Goal: Task Accomplishment & Management: Use online tool/utility

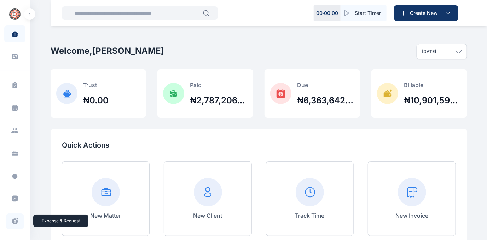
click at [12, 221] on icon at bounding box center [15, 221] width 6 height 6
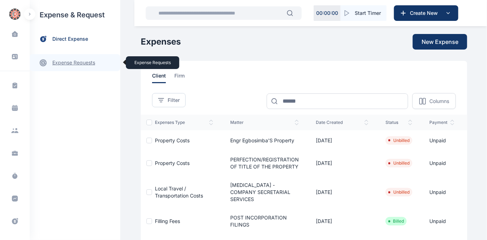
click at [67, 63] on link "expense requests expense requests" at bounding box center [75, 62] width 91 height 17
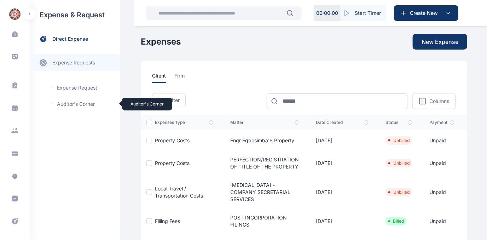
click at [66, 102] on span "Auditor's Corner Auditor's Corner" at bounding box center [85, 103] width 64 height 13
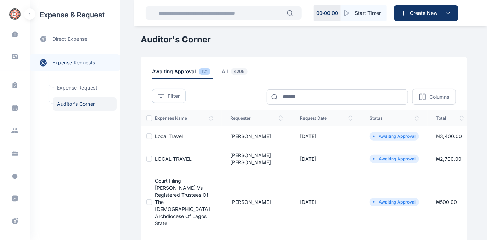
click at [158, 136] on span "Local Travel" at bounding box center [169, 136] width 28 height 6
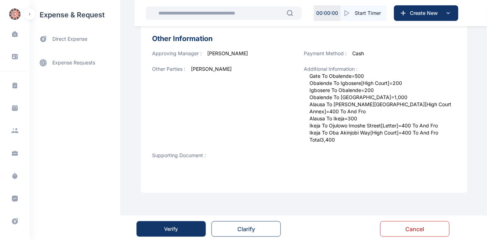
scroll to position [290, 0]
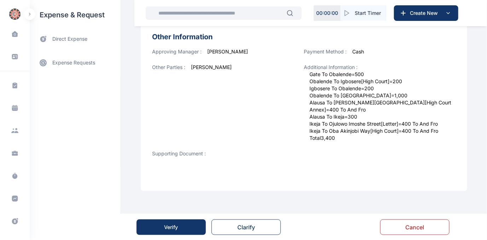
click at [185, 223] on button "Verify" at bounding box center [171, 227] width 69 height 16
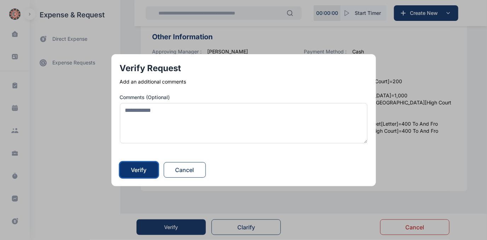
click at [146, 170] on div "Verify" at bounding box center [139, 170] width 16 height 8
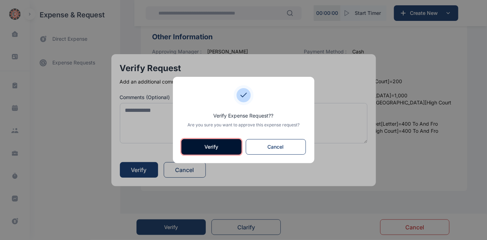
click at [198, 143] on button "Verify" at bounding box center [212, 147] width 60 height 16
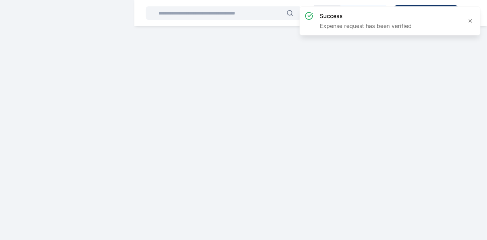
scroll to position [0, 0]
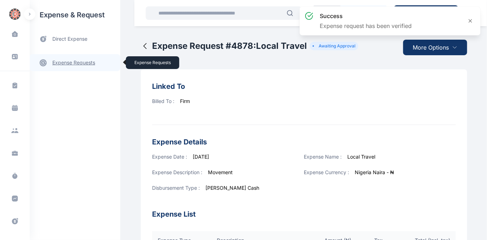
click at [74, 63] on link "expense requests expense requests" at bounding box center [75, 62] width 91 height 17
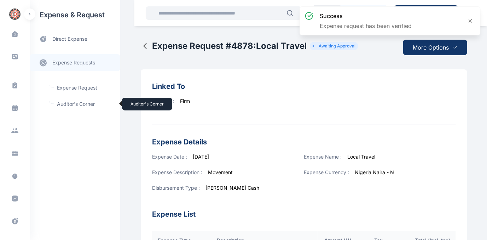
click at [66, 102] on span "Auditor's Corner Auditor's Corner" at bounding box center [85, 103] width 64 height 13
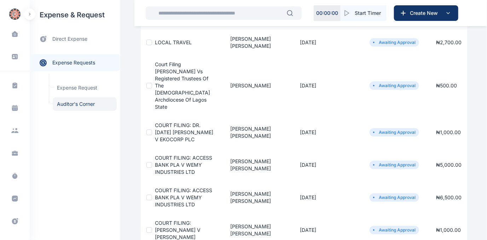
scroll to position [64, 0]
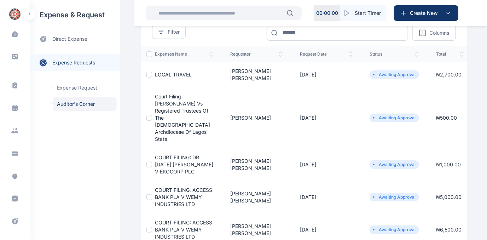
click at [173, 72] on span "LOCAL TRAVEL" at bounding box center [173, 75] width 37 height 6
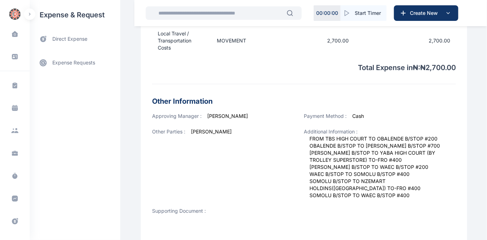
scroll to position [283, 0]
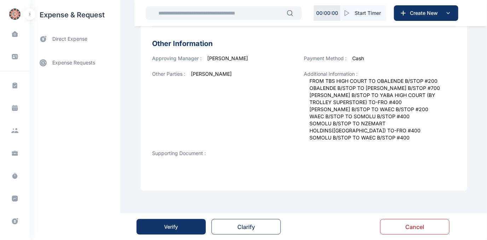
click at [179, 224] on button "Verify" at bounding box center [171, 227] width 69 height 16
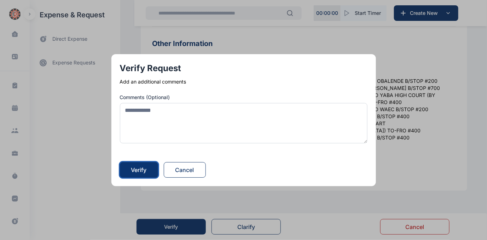
click at [147, 172] on div "Verify" at bounding box center [139, 170] width 16 height 8
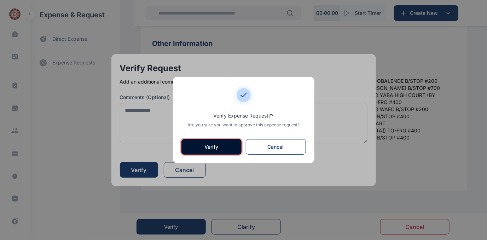
click at [197, 144] on button "Verify" at bounding box center [212, 147] width 60 height 16
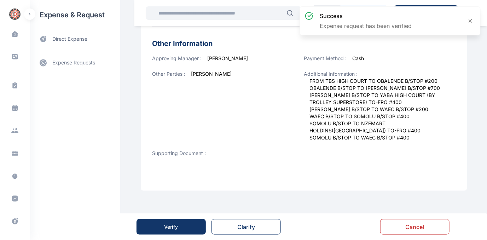
scroll to position [0, 0]
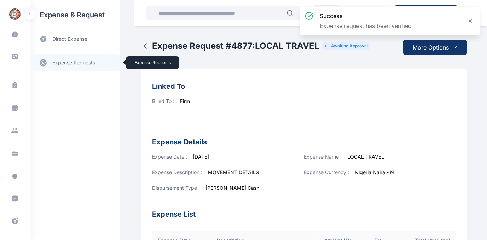
click at [75, 63] on link "expense requests expense requests" at bounding box center [75, 62] width 91 height 17
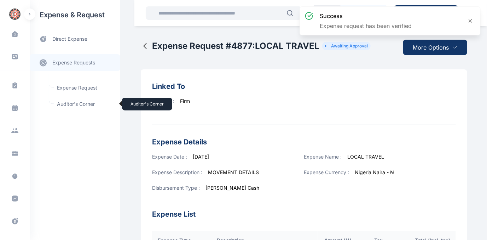
click at [72, 101] on span "Auditor's Corner Auditor's Corner" at bounding box center [85, 103] width 64 height 13
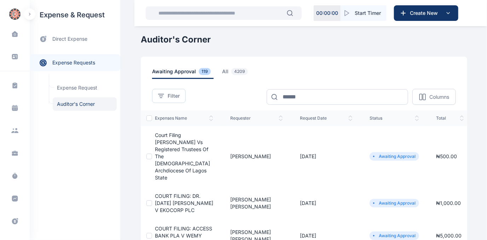
click at [173, 141] on span "Court Filing [PERSON_NAME] Vs Registered Trustees Of The [DEMOGRAPHIC_DATA] Arc…" at bounding box center [182, 156] width 55 height 48
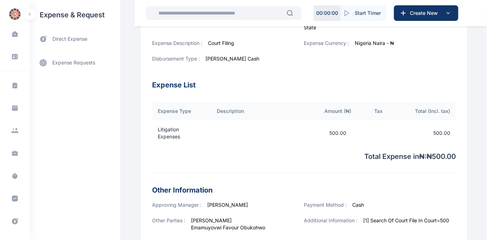
scroll to position [263, 0]
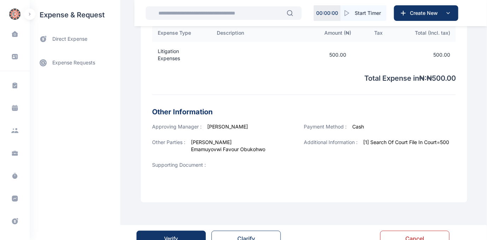
click at [171, 235] on div "Verify" at bounding box center [172, 238] width 14 height 7
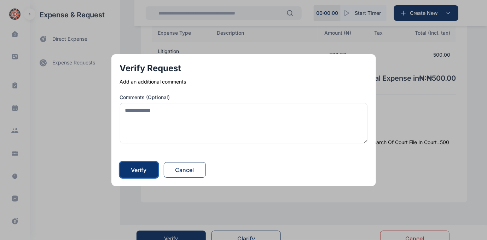
click at [146, 171] on div "Verify" at bounding box center [139, 170] width 16 height 8
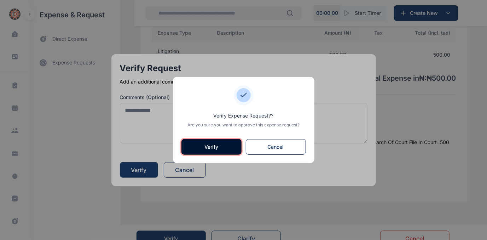
click at [193, 146] on button "Verify" at bounding box center [212, 147] width 60 height 16
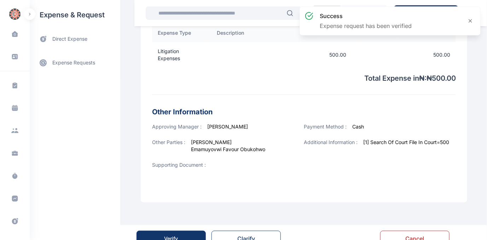
scroll to position [0, 0]
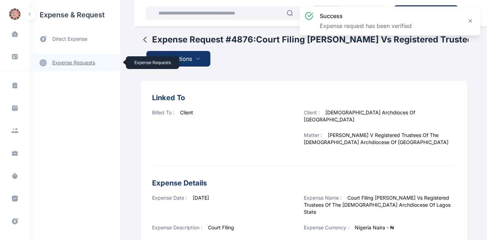
click at [69, 63] on link "expense requests expense requests" at bounding box center [75, 62] width 91 height 17
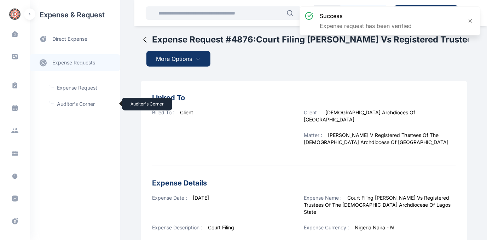
click at [64, 103] on span "Auditor's Corner Auditor's Corner" at bounding box center [85, 103] width 64 height 13
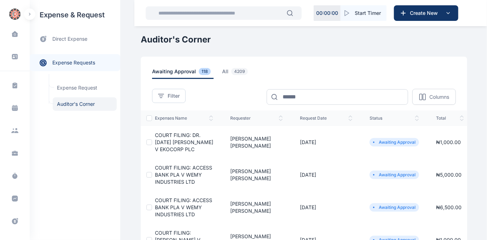
click at [170, 140] on span "COURT FILING: DR. [DATE] [PERSON_NAME] V EKOCORP PLC" at bounding box center [184, 142] width 58 height 20
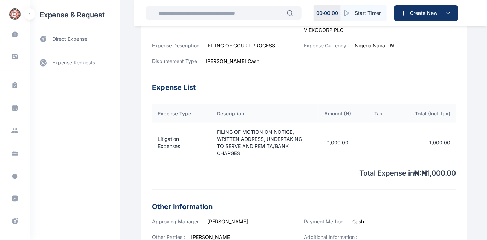
scroll to position [263, 0]
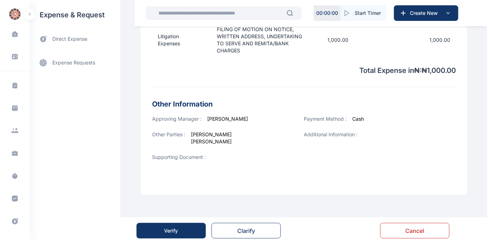
click at [173, 227] on div "Verify" at bounding box center [172, 230] width 14 height 7
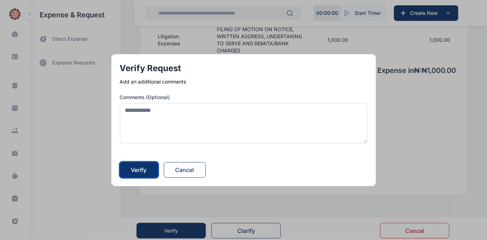
click at [143, 170] on div "Verify" at bounding box center [139, 170] width 16 height 8
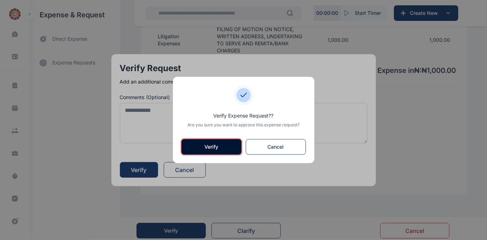
click at [206, 148] on button "Verify" at bounding box center [212, 147] width 60 height 16
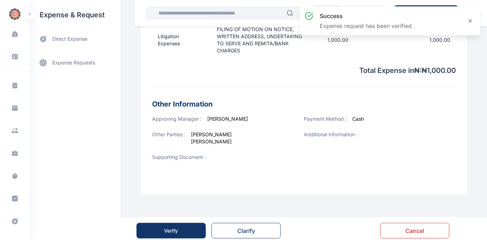
scroll to position [0, 0]
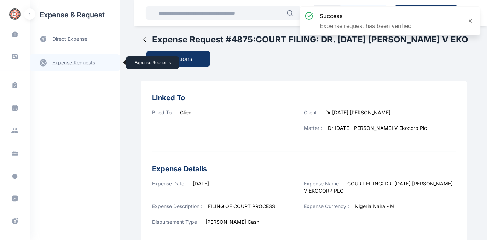
click at [74, 63] on link "expense requests expense requests" at bounding box center [75, 62] width 91 height 17
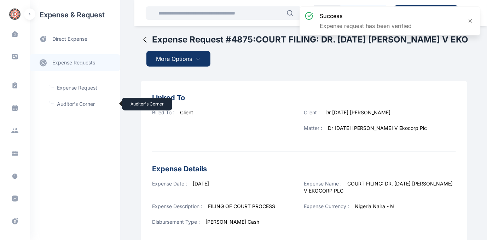
click at [68, 103] on span "Auditor's Corner Auditor's Corner" at bounding box center [85, 103] width 64 height 13
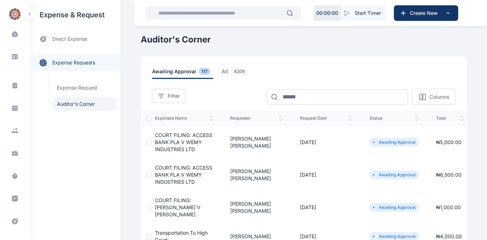
click at [181, 137] on span "COURT FILING: ACCESS BANK PLA V WEMY INDUSTRIES LTD" at bounding box center [183, 142] width 57 height 20
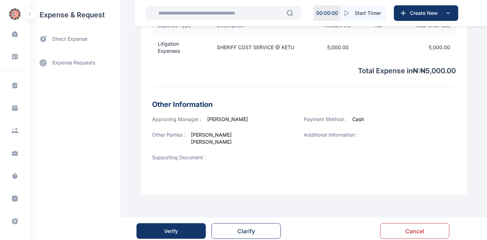
scroll to position [256, 0]
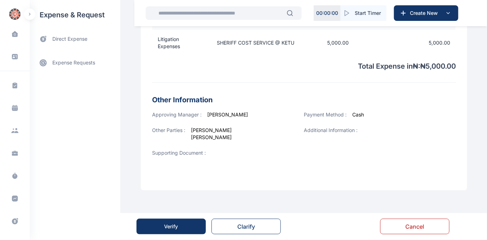
click at [169, 224] on div "Verify" at bounding box center [172, 226] width 14 height 7
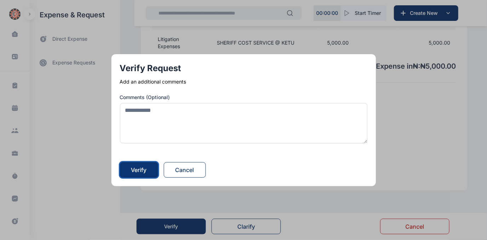
click at [142, 170] on div "Verify" at bounding box center [139, 170] width 16 height 8
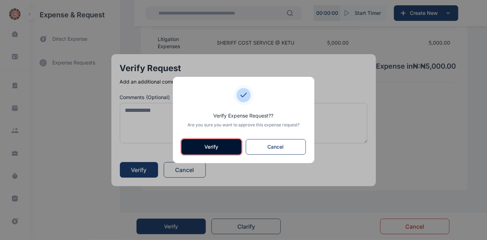
click at [207, 147] on button "Verify" at bounding box center [212, 147] width 60 height 16
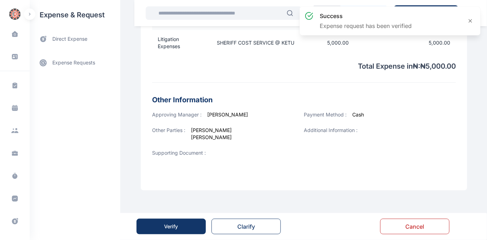
scroll to position [0, 0]
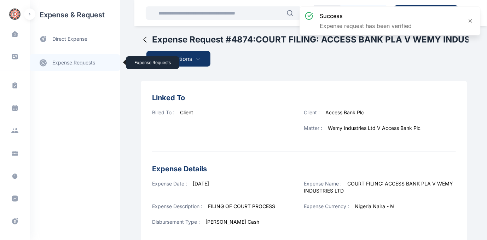
click at [63, 63] on link "expense requests expense requests" at bounding box center [75, 62] width 91 height 17
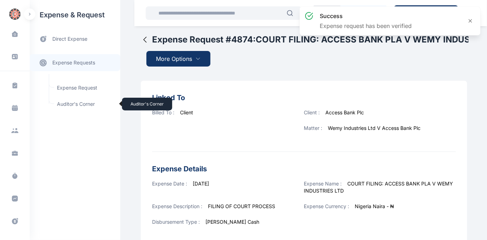
click at [69, 103] on span "Auditor's Corner Auditor's Corner" at bounding box center [85, 103] width 64 height 13
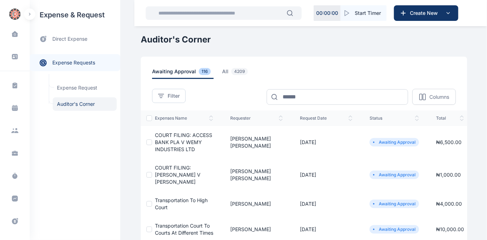
click at [170, 140] on span "COURT FILING: ACCESS BANK PLA V WEMY INDUSTRIES LTD" at bounding box center [183, 142] width 57 height 20
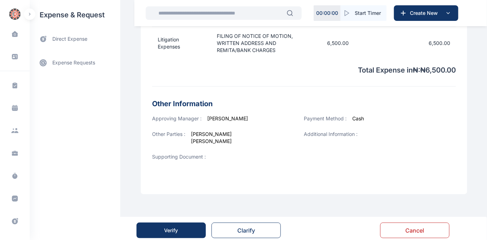
scroll to position [257, 0]
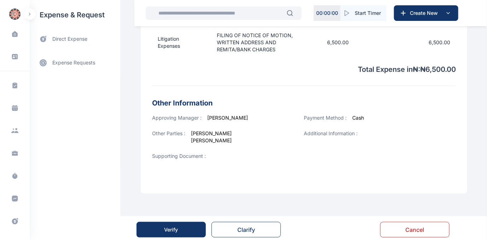
click at [175, 232] on div "Verify" at bounding box center [172, 229] width 14 height 7
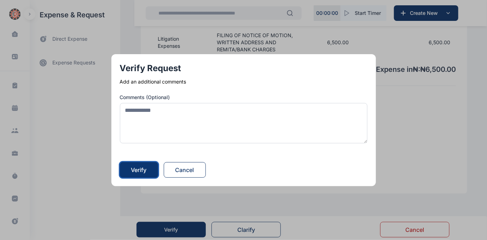
click at [142, 171] on div "Verify" at bounding box center [139, 170] width 16 height 8
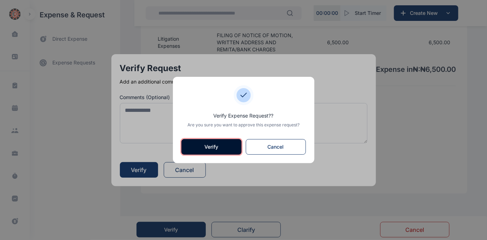
click at [217, 144] on button "Verify" at bounding box center [212, 147] width 60 height 16
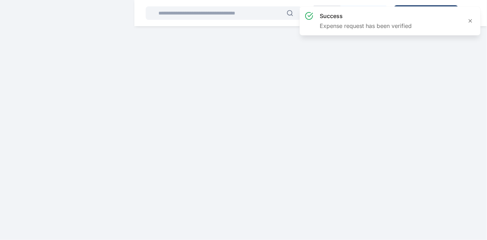
scroll to position [0, 0]
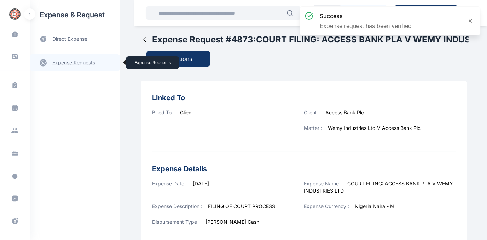
click at [68, 63] on link "expense requests expense requests" at bounding box center [75, 62] width 91 height 17
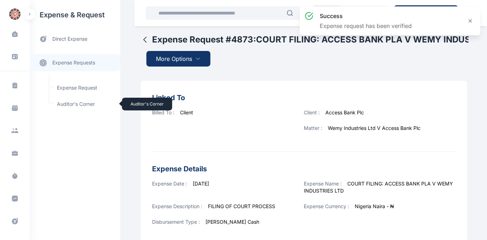
click at [70, 104] on span "Auditor's Corner Auditor's Corner" at bounding box center [85, 103] width 64 height 13
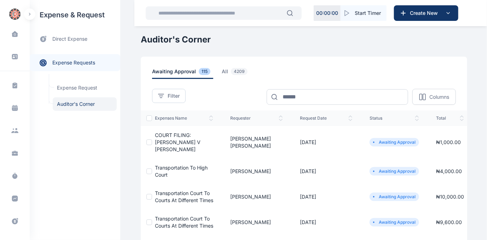
click at [167, 141] on span "COURT FILING: [PERSON_NAME] V [PERSON_NAME]" at bounding box center [178, 142] width 46 height 20
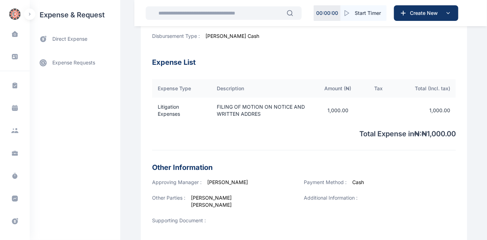
scroll to position [256, 0]
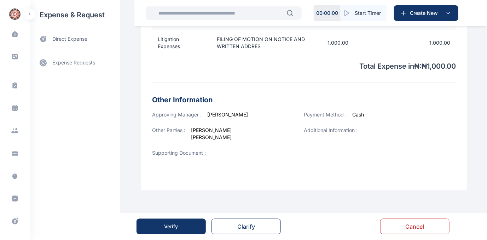
click at [171, 224] on div "Verify" at bounding box center [172, 226] width 14 height 7
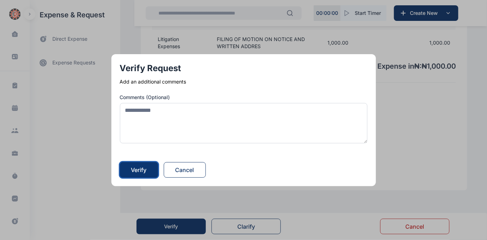
click at [138, 169] on div "Verify" at bounding box center [139, 170] width 16 height 8
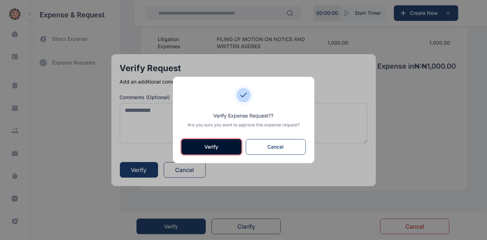
click at [207, 146] on button "Verify" at bounding box center [212, 147] width 60 height 16
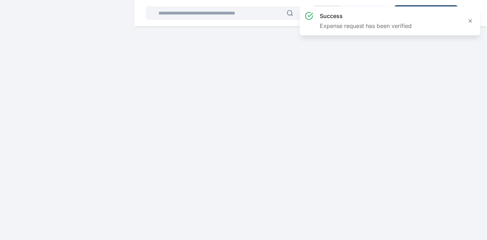
scroll to position [0, 0]
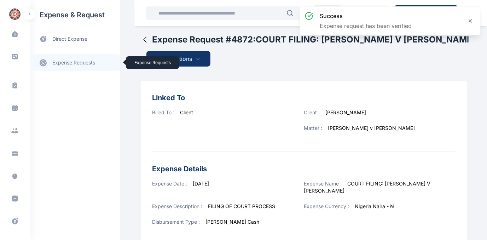
click at [69, 63] on link "expense requests expense requests" at bounding box center [75, 62] width 91 height 17
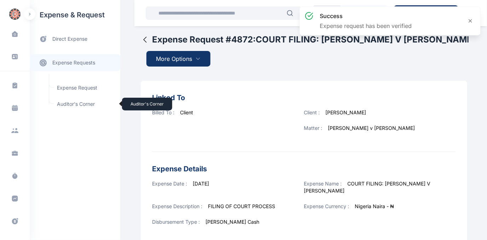
click at [65, 104] on span "Auditor's Corner Auditor's Corner" at bounding box center [85, 103] width 64 height 13
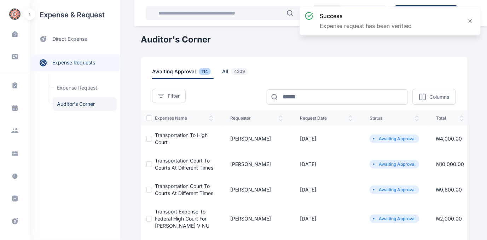
click at [222, 70] on span "all 4209" at bounding box center [236, 73] width 29 height 11
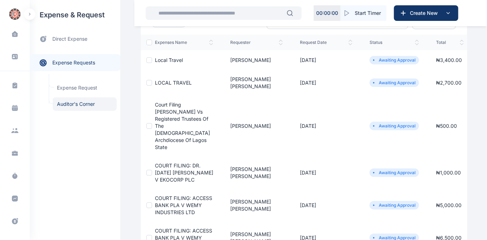
scroll to position [128, 0]
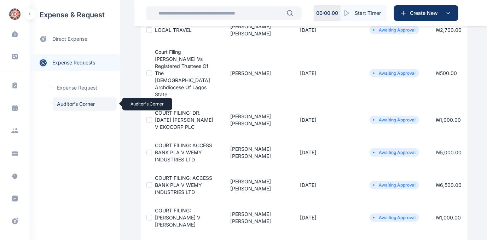
click at [82, 102] on span "Auditor's Corner Auditor's Corner" at bounding box center [85, 103] width 64 height 13
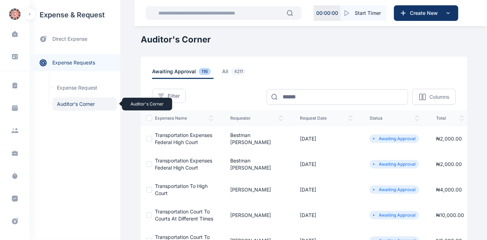
click at [78, 104] on span "Auditor's Corner Auditor's Corner" at bounding box center [85, 103] width 64 height 13
